Goal: Find specific page/section: Find specific page/section

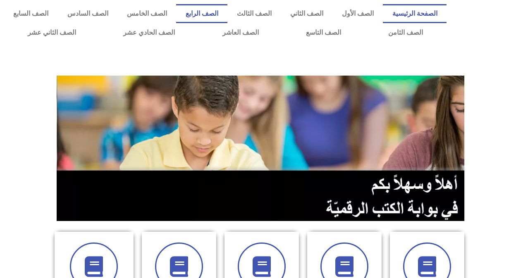
click at [228, 17] on link "الصف الرابع" at bounding box center [201, 13] width 51 height 19
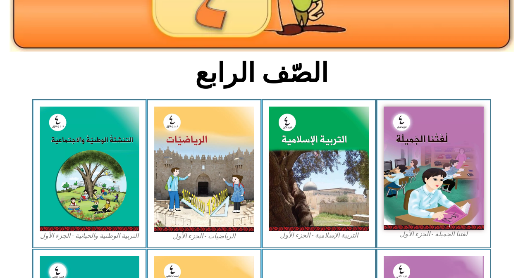
scroll to position [248, 0]
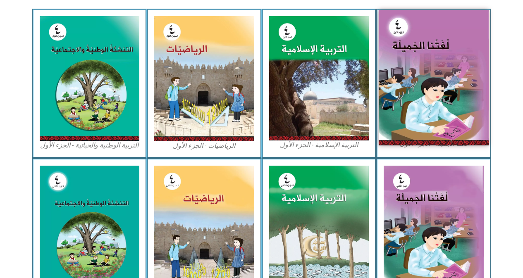
click at [431, 114] on img at bounding box center [434, 77] width 110 height 135
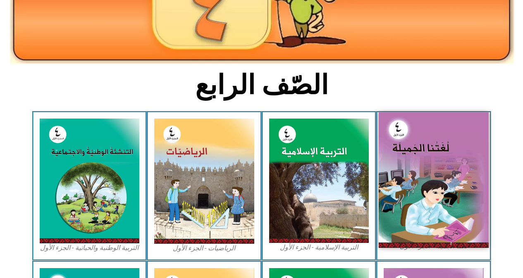
scroll to position [0, 0]
